Goal: Task Accomplishment & Management: Manage account settings

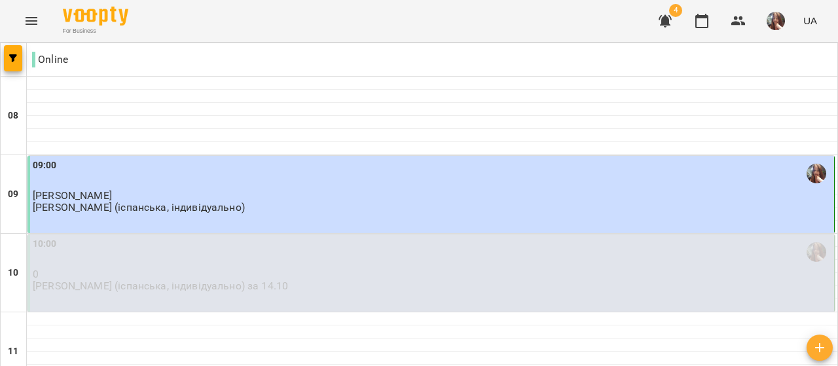
scroll to position [786, 0]
click at [774, 18] on img "button" at bounding box center [776, 21] width 18 height 18
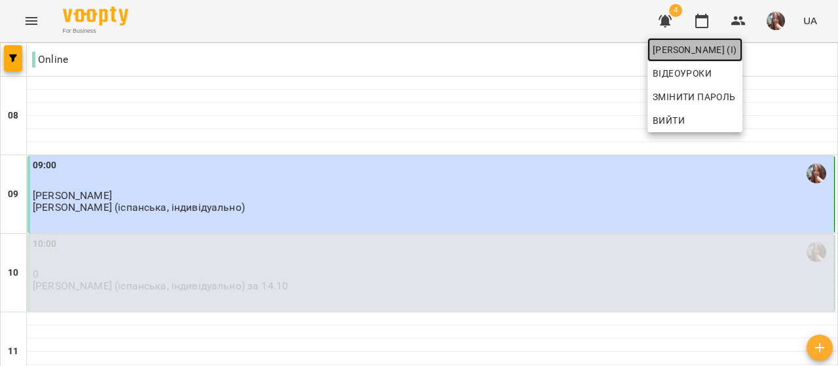
click at [737, 52] on span "[PERSON_NAME] (і)" at bounding box center [695, 50] width 84 height 16
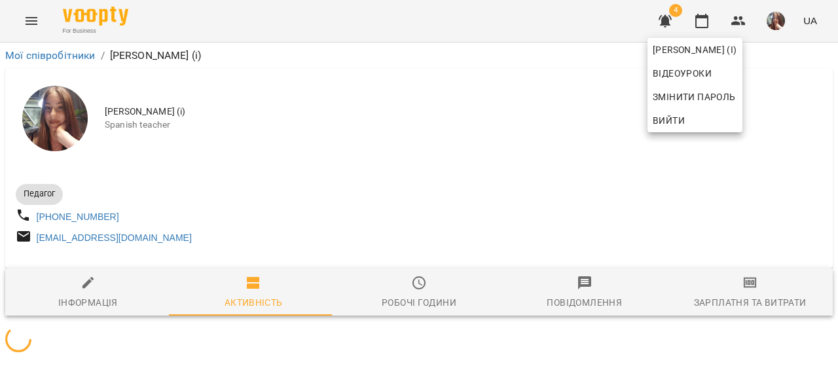
click at [425, 150] on div at bounding box center [419, 183] width 838 height 366
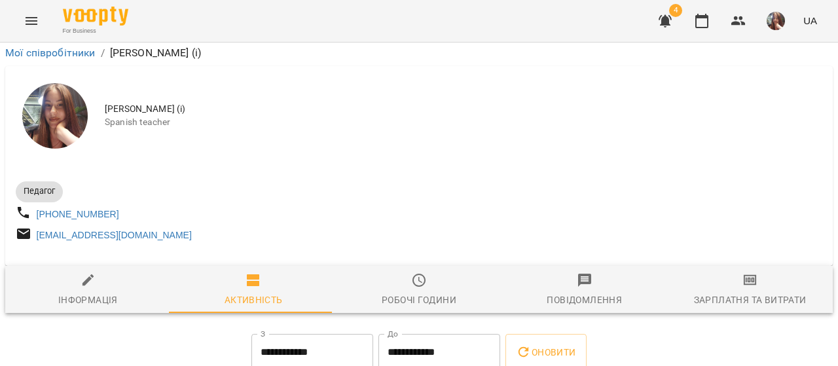
scroll to position [407, 0]
click at [707, 16] on icon "button" at bounding box center [701, 21] width 13 height 14
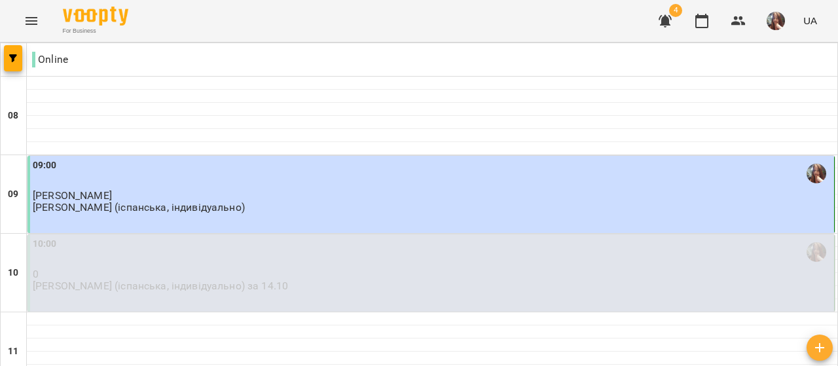
scroll to position [786, 0]
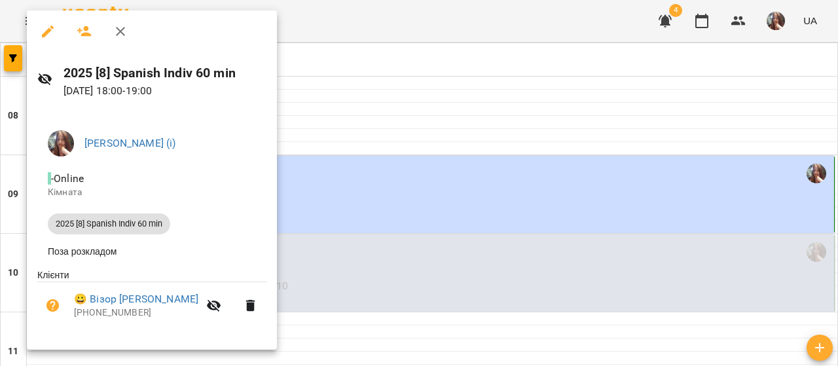
click at [360, 119] on div at bounding box center [419, 183] width 838 height 366
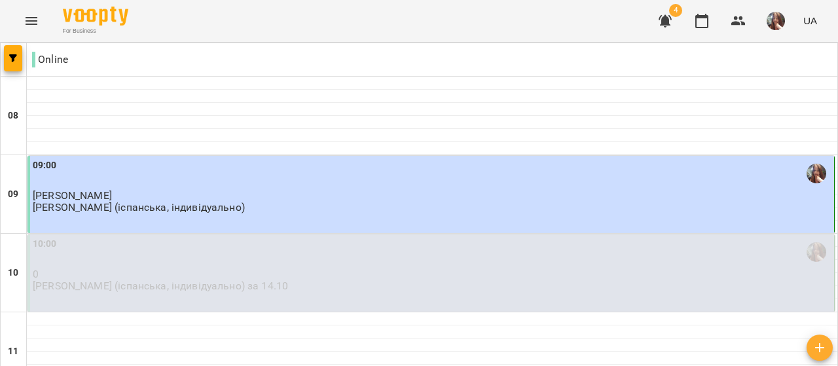
scroll to position [851, 0]
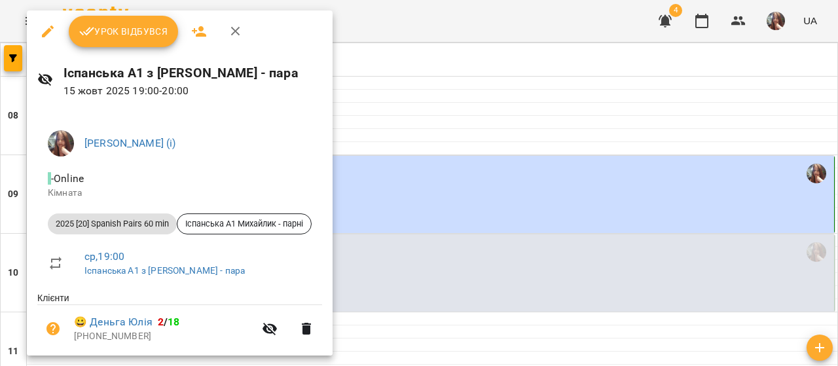
click at [117, 28] on span "Урок відбувся" at bounding box center [123, 32] width 89 height 16
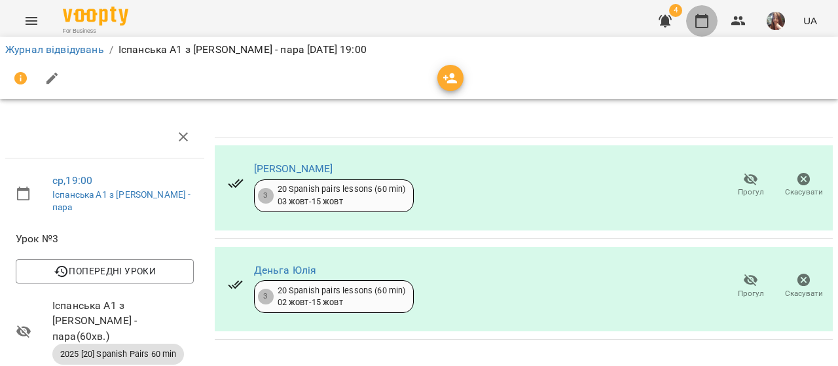
click at [701, 19] on icon "button" at bounding box center [702, 21] width 16 height 16
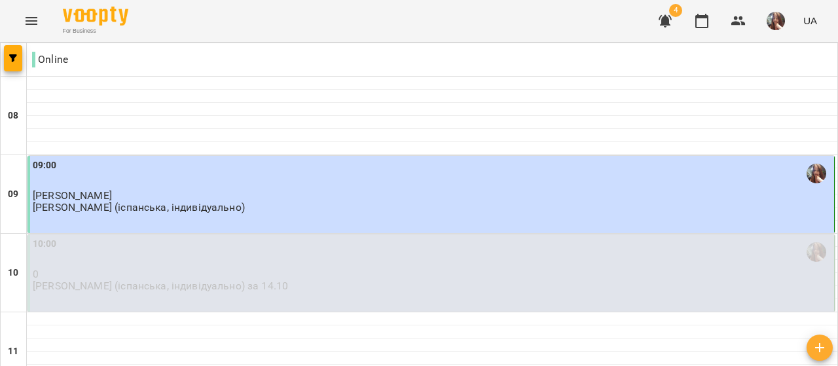
scroll to position [917, 0]
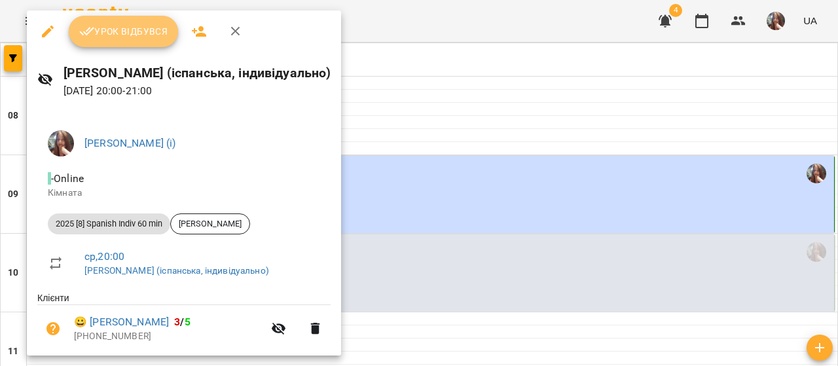
click at [124, 35] on span "Урок відбувся" at bounding box center [123, 32] width 89 height 16
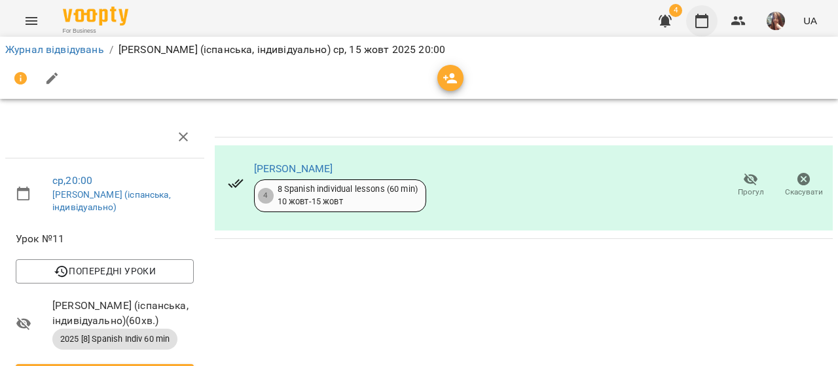
click at [699, 20] on icon "button" at bounding box center [702, 21] width 16 height 16
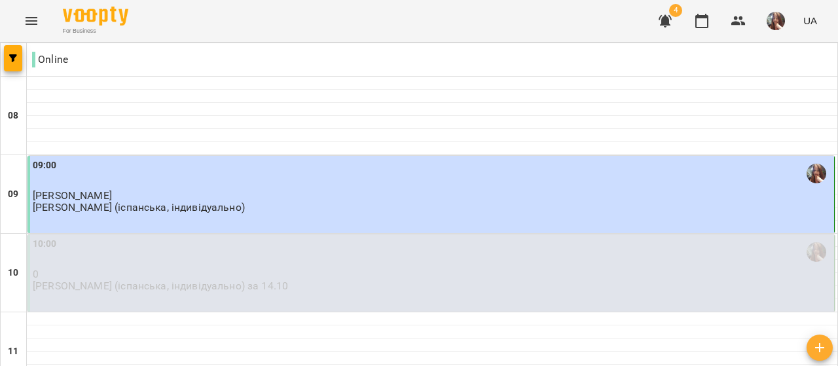
click at [776, 22] on img "button" at bounding box center [776, 21] width 18 height 18
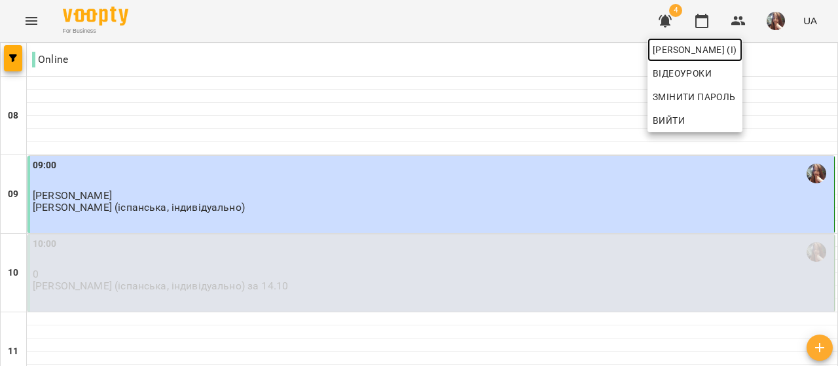
click at [743, 41] on link "[PERSON_NAME] (і)" at bounding box center [695, 50] width 95 height 24
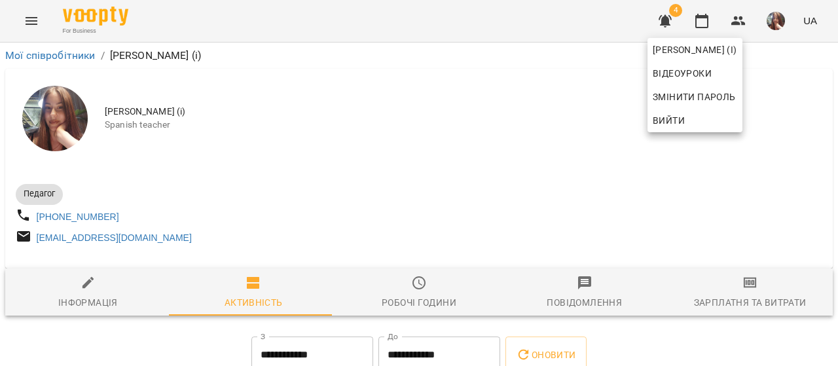
click at [542, 92] on div at bounding box center [419, 183] width 838 height 366
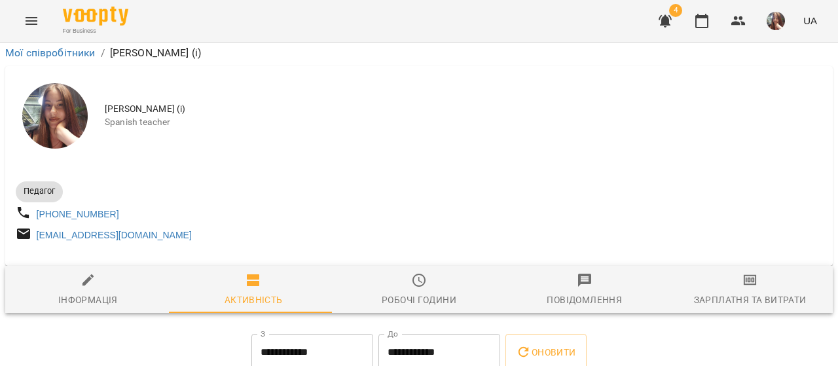
scroll to position [196, 0]
click at [695, 15] on icon "button" at bounding box center [702, 21] width 16 height 16
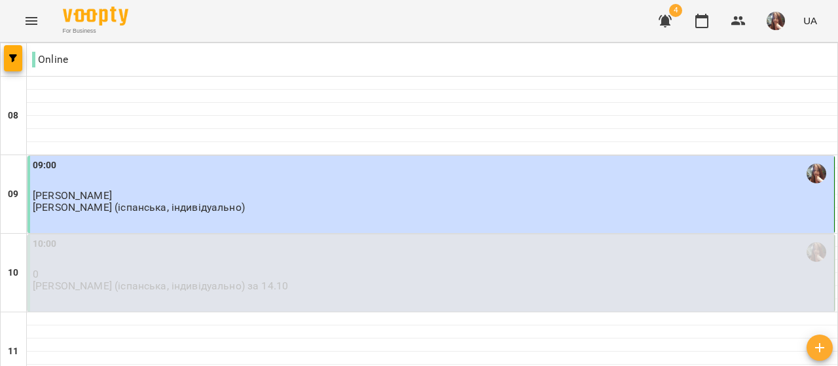
scroll to position [786, 0]
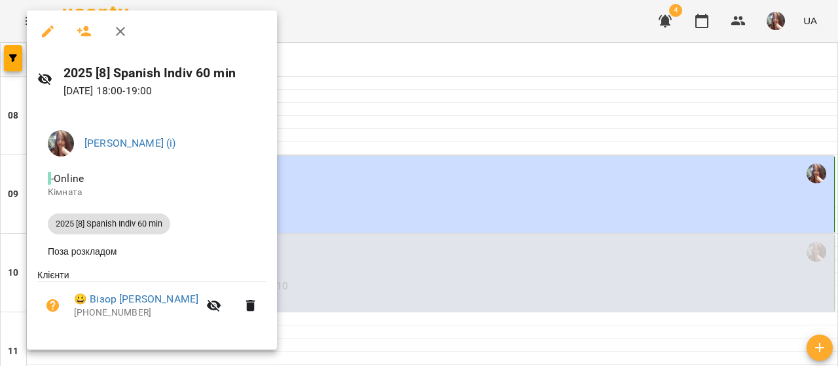
click at [407, 121] on div at bounding box center [419, 183] width 838 height 366
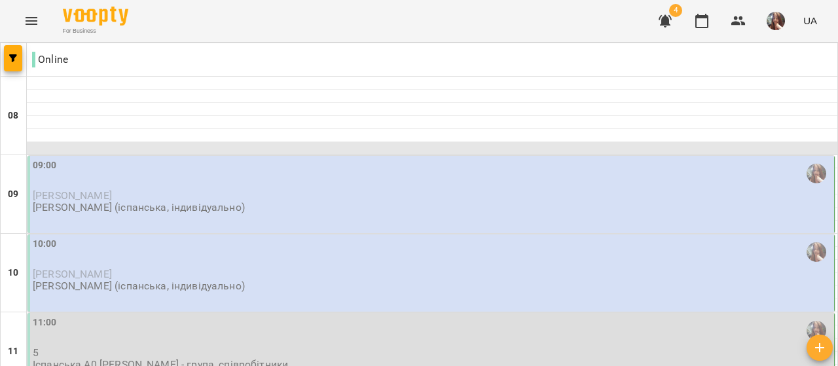
scroll to position [196, 0]
